Goal: Information Seeking & Learning: Learn about a topic

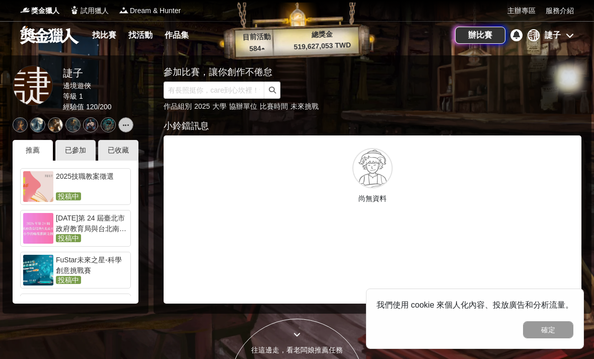
click at [432, 334] on button "確定" at bounding box center [548, 329] width 50 height 17
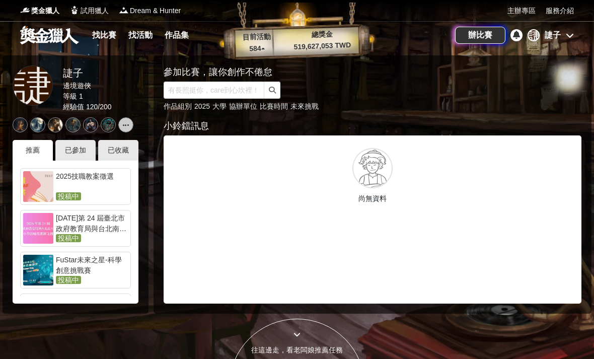
click at [106, 37] on link "找比賽" at bounding box center [104, 35] width 32 height 14
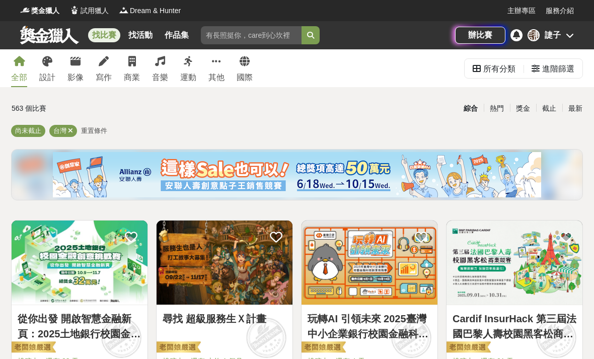
click at [53, 73] on div "設計" at bounding box center [47, 77] width 16 height 12
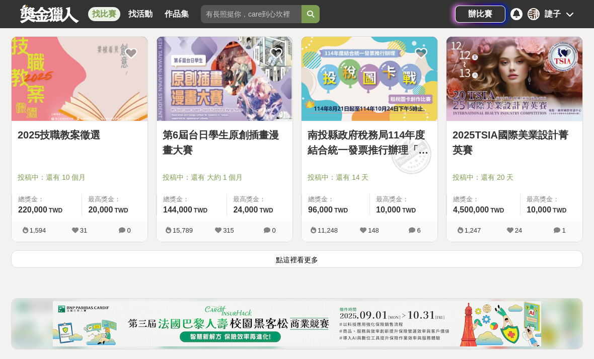
scroll to position [1252, 0]
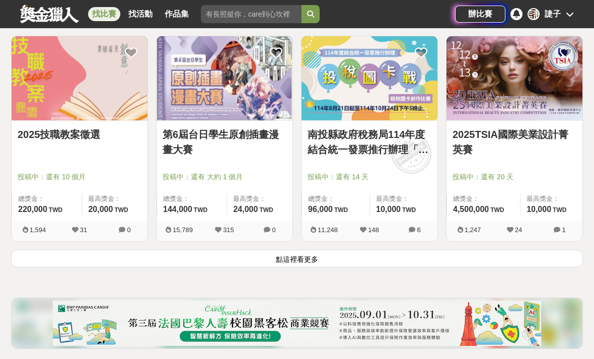
click at [432, 263] on button "點這裡看更多" at bounding box center [296, 258] width 571 height 18
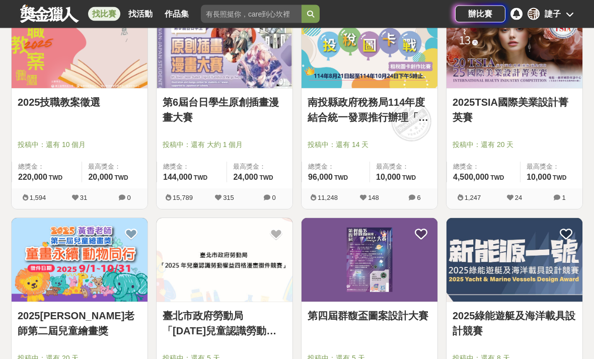
scroll to position [1310, 0]
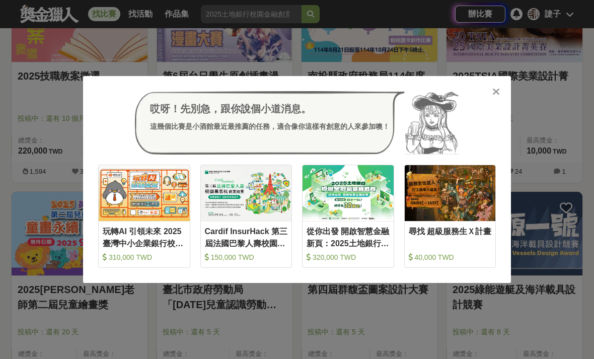
click at [432, 97] on icon at bounding box center [496, 92] width 8 height 10
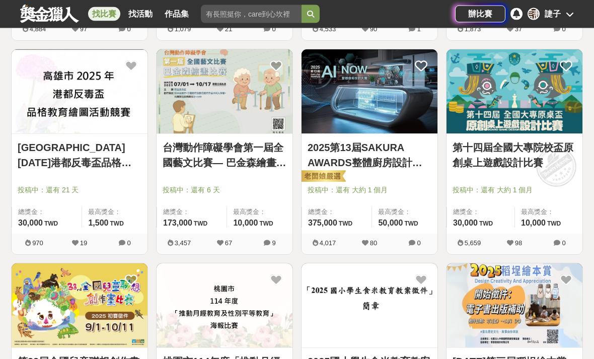
scroll to position [1666, 0]
click at [257, 168] on link "台灣動作障礙學會第一屆全國藝文比賽— 巴金森繪畫比賽" at bounding box center [224, 155] width 124 height 30
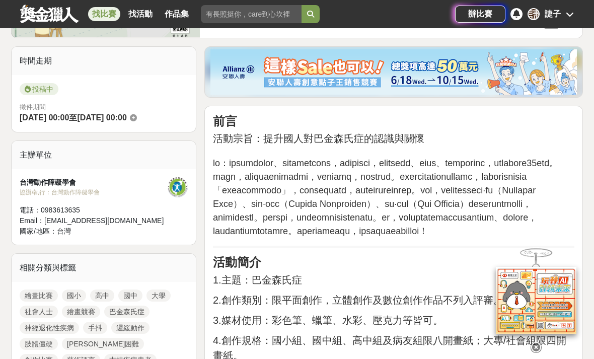
scroll to position [232, 0]
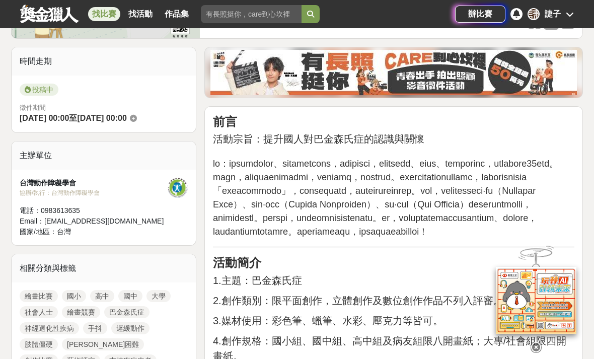
click at [432, 353] on icon at bounding box center [535, 347] width 11 height 11
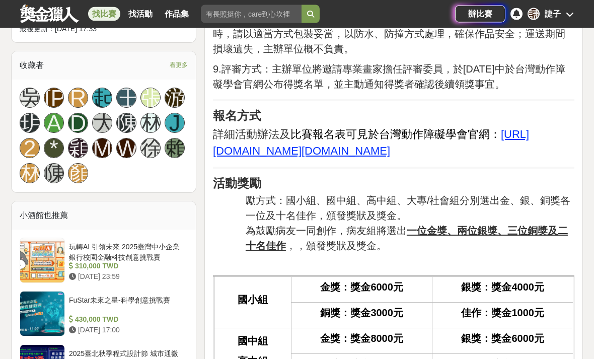
scroll to position [665, 0]
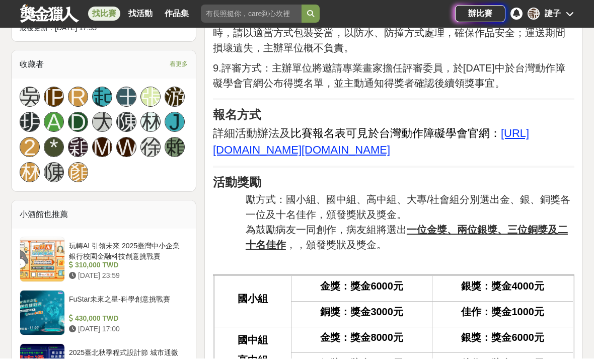
click at [432, 156] on u "[URL][DOMAIN_NAME][DOMAIN_NAME]" at bounding box center [371, 141] width 316 height 29
